Goal: Check status

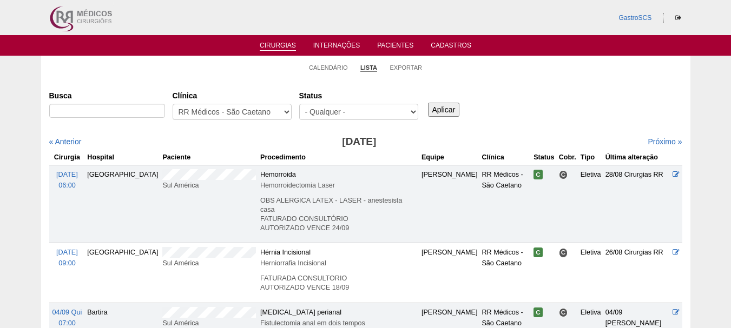
click at [137, 142] on div "« Anterior" at bounding box center [125, 141] width 152 height 11
click at [210, 107] on select "- Qualquer - 6R Alphaville Assunção Bartira Brasil Christovão da Gama Cruz Azul…" at bounding box center [232, 112] width 119 height 16
select select "53"
click at [173, 104] on select "- Qualquer - 6R Alphaville Assunção Bartira Brasil Christovão da Gama Cruz Azul…" at bounding box center [232, 112] width 119 height 16
click at [318, 115] on select "- Qualquer - Reservada Confirmada Suspensa Cancelada" at bounding box center [358, 112] width 119 height 16
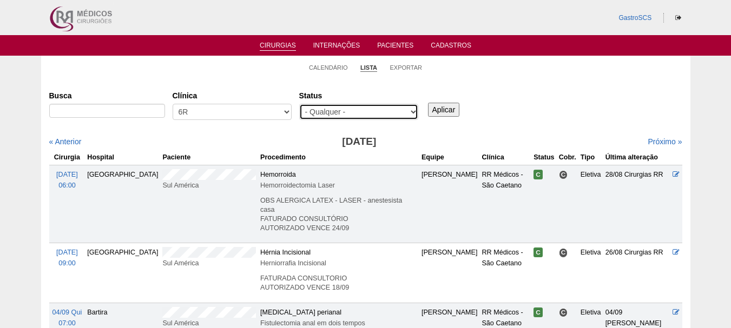
select select "conf"
click at [299, 104] on select "- Qualquer - Reservada Confirmada Suspensa Cancelada" at bounding box center [358, 112] width 119 height 16
click at [434, 113] on input "Aplicar" at bounding box center [444, 110] width 32 height 14
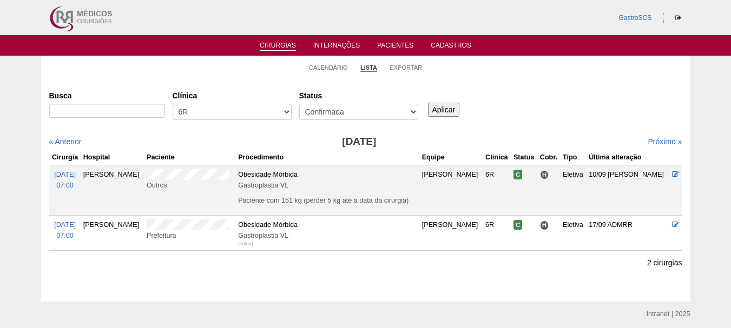
click at [223, 102] on div "Clínica - Qualquer - 6R Alphaville Assunção Bartira Brasil Christovão da Gama C…" at bounding box center [236, 106] width 127 height 39
click at [223, 116] on select "- Qualquer - 6R Alphaville Assunção Bartira Brasil Christovão da Gama Cruz Azul…" at bounding box center [232, 112] width 119 height 16
select select "40"
click at [173, 104] on select "- Qualquer - 6R Alphaville Assunção Bartira Brasil Christovão da Gama Cruz Azul…" at bounding box center [232, 112] width 119 height 16
click at [441, 112] on input "Aplicar" at bounding box center [444, 110] width 32 height 14
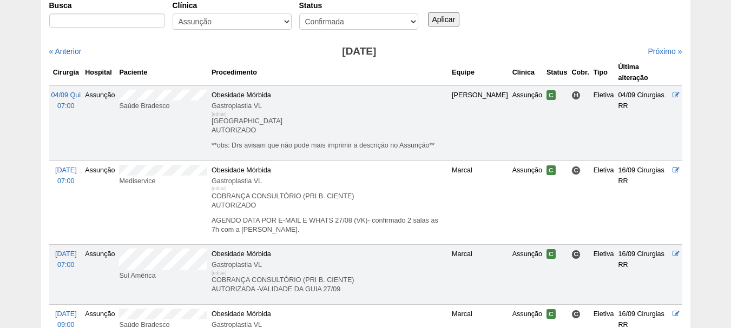
scroll to position [267, 0]
